Goal: Task Accomplishment & Management: Use online tool/utility

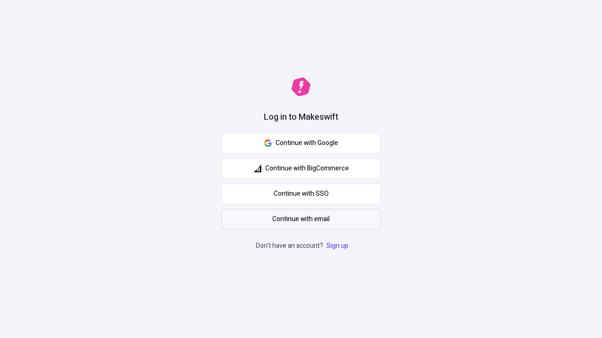
click at [301, 220] on span "Continue with email" at bounding box center [300, 219] width 57 height 10
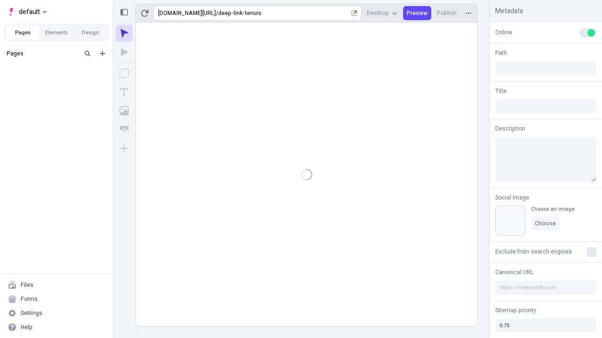
type input "/deep-link-tenuis"
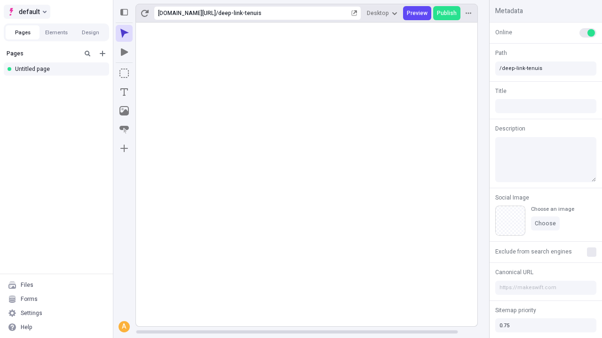
click at [26, 12] on span "default" at bounding box center [29, 11] width 21 height 11
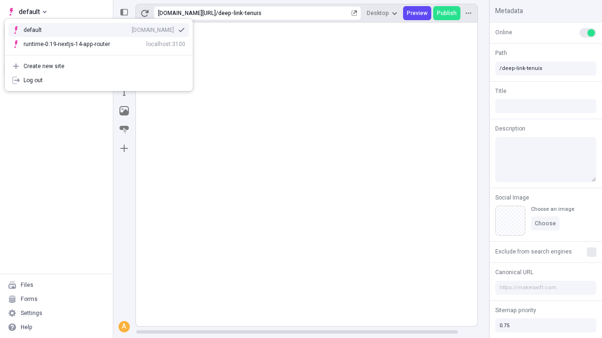
click at [99, 66] on div "Create new site" at bounding box center [105, 67] width 162 height 8
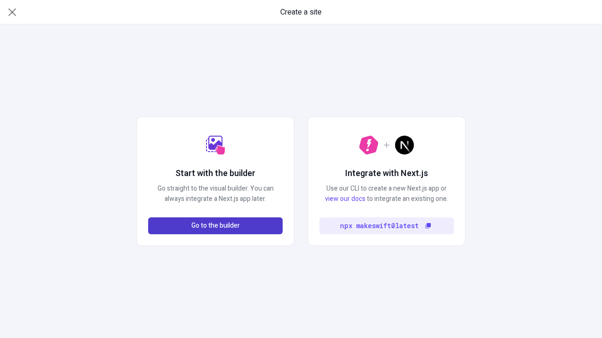
click at [215, 226] on span "Go to the builder" at bounding box center [215, 226] width 48 height 10
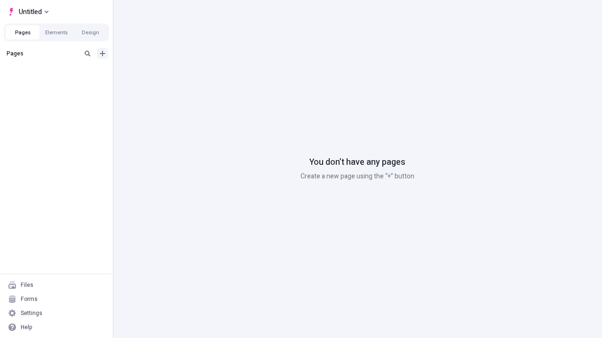
click at [102, 54] on icon "Add new" at bounding box center [103, 54] width 6 height 6
click at [59, 84] on div "Blank page" at bounding box center [59, 85] width 90 height 14
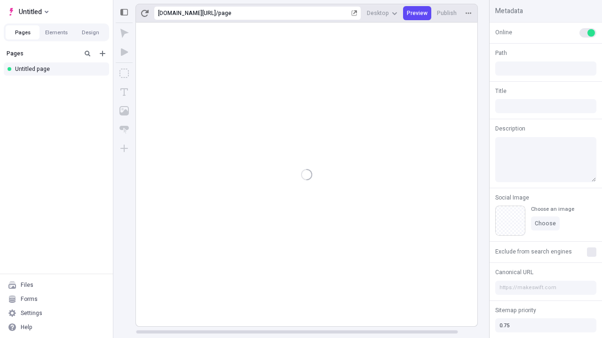
type input "/page"
click at [124, 73] on icon "Box" at bounding box center [123, 73] width 9 height 9
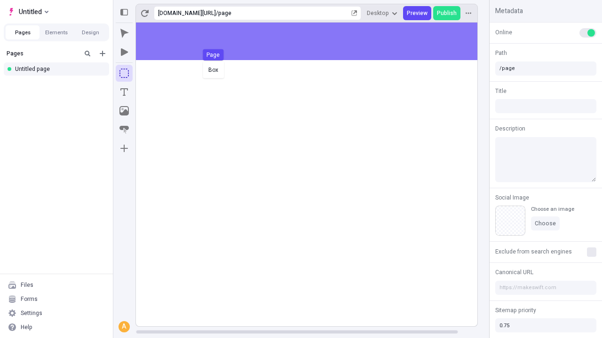
click at [316, 41] on div "Box Page" at bounding box center [301, 169] width 602 height 338
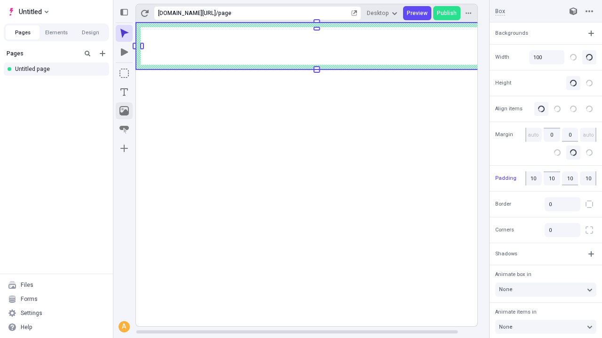
click at [124, 111] on icon "Image" at bounding box center [123, 110] width 9 height 9
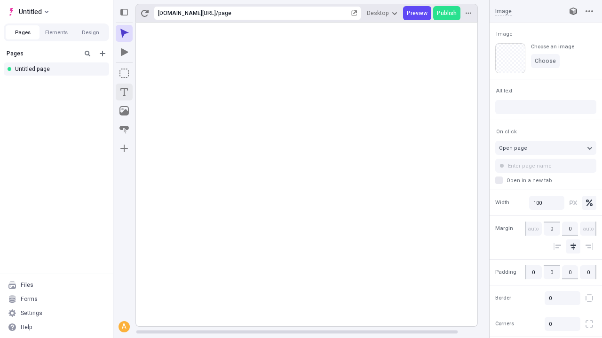
click at [124, 92] on icon "Text" at bounding box center [124, 92] width 8 height 8
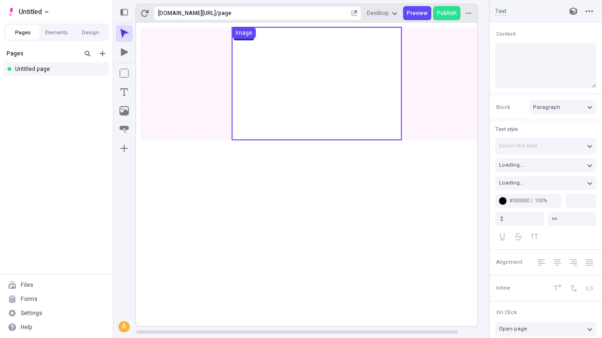
type input "18"
type input "1.5"
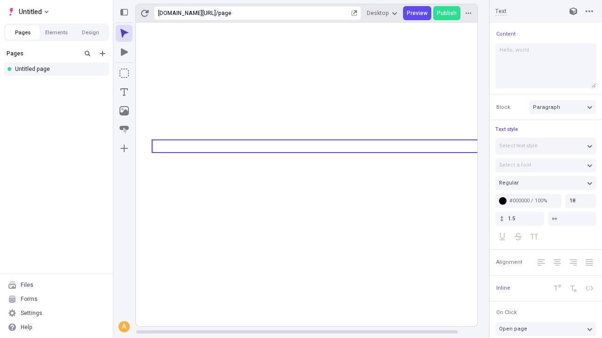
type textarea "Hello, world!"
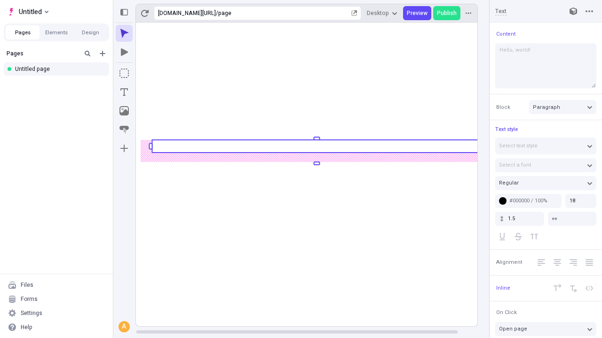
click at [124, 111] on icon "Image" at bounding box center [123, 110] width 9 height 9
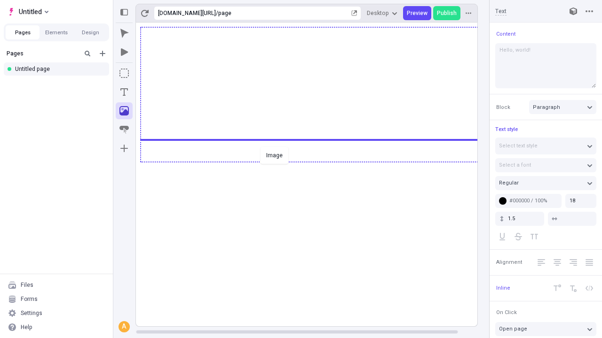
click at [316, 161] on div "Image" at bounding box center [301, 169] width 602 height 338
